Goal: Transaction & Acquisition: Book appointment/travel/reservation

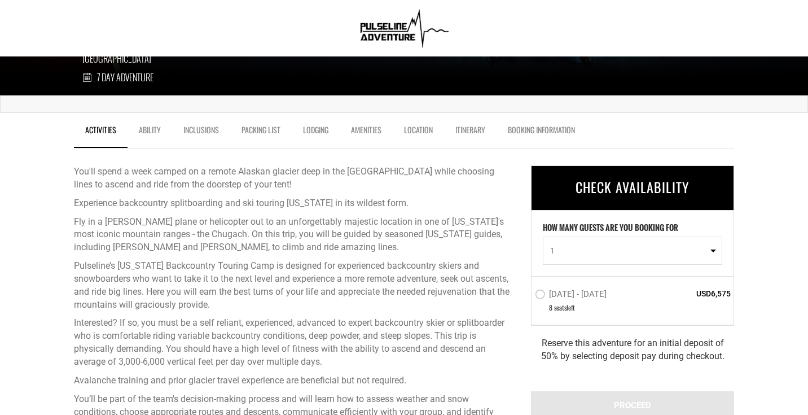
scroll to position [299, 0]
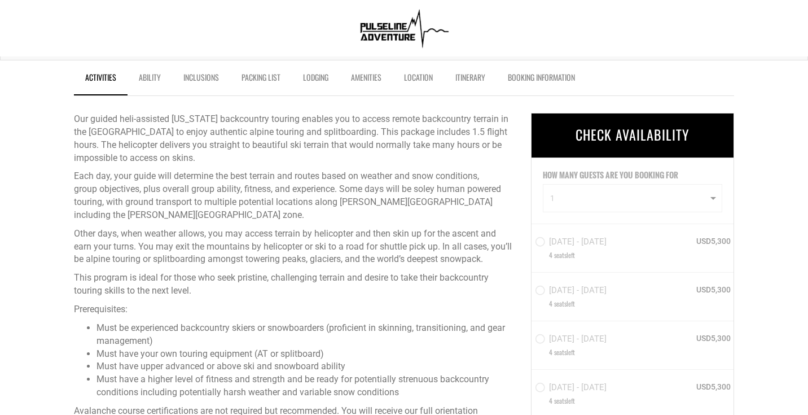
scroll to position [352, 0]
click at [581, 197] on div "HOW MANY GUESTS ARE YOU BOOKING FOR 1 0 1 2 3 4 0 1 2 3 4 [DATE] - [DATE] 4 sea…" at bounding box center [632, 360] width 203 height 406
click at [698, 206] on div "HOW MANY GUESTS ARE YOU BOOKING FOR 1 0 1 2 3 4 0 1 2 3 4 [DATE] - [DATE] 4 sea…" at bounding box center [632, 360] width 203 height 406
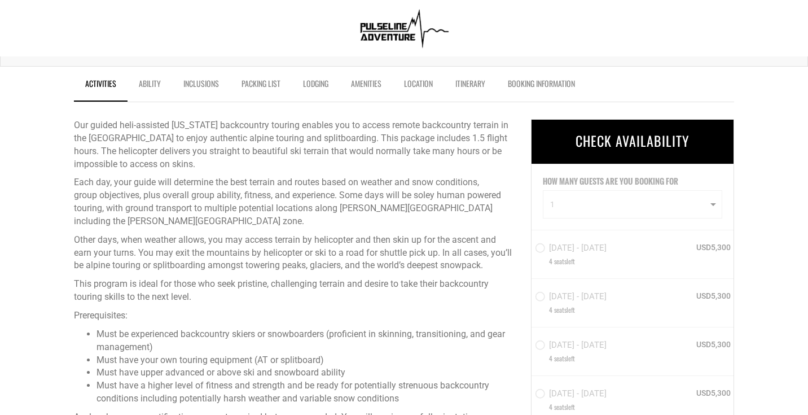
scroll to position [344, 0]
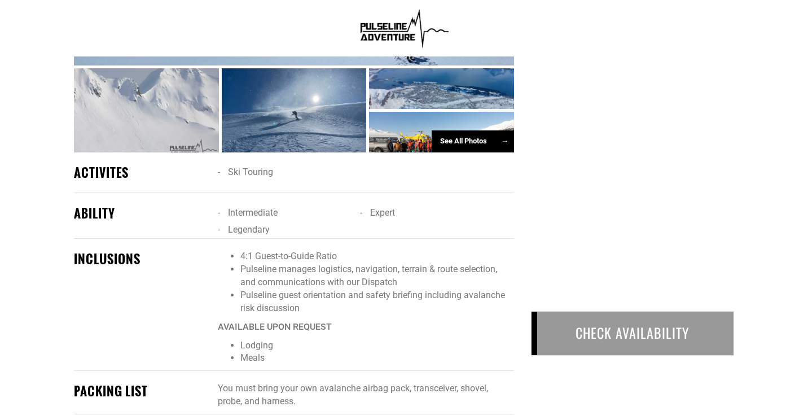
scroll to position [881, 0]
click at [598, 331] on div "CHECK AVAILABILITY" at bounding box center [632, 333] width 203 height 45
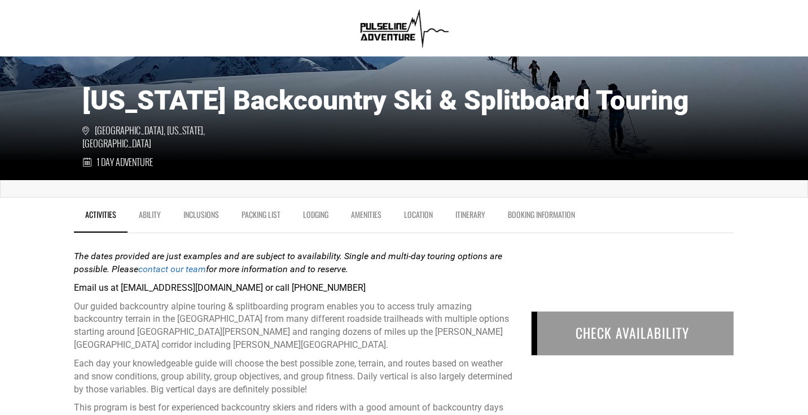
scroll to position [209, 0]
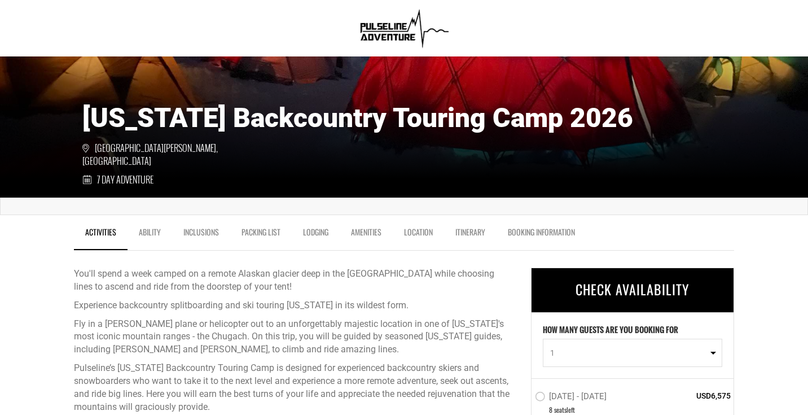
scroll to position [68, 0]
